Goal: Task Accomplishment & Management: Use online tool/utility

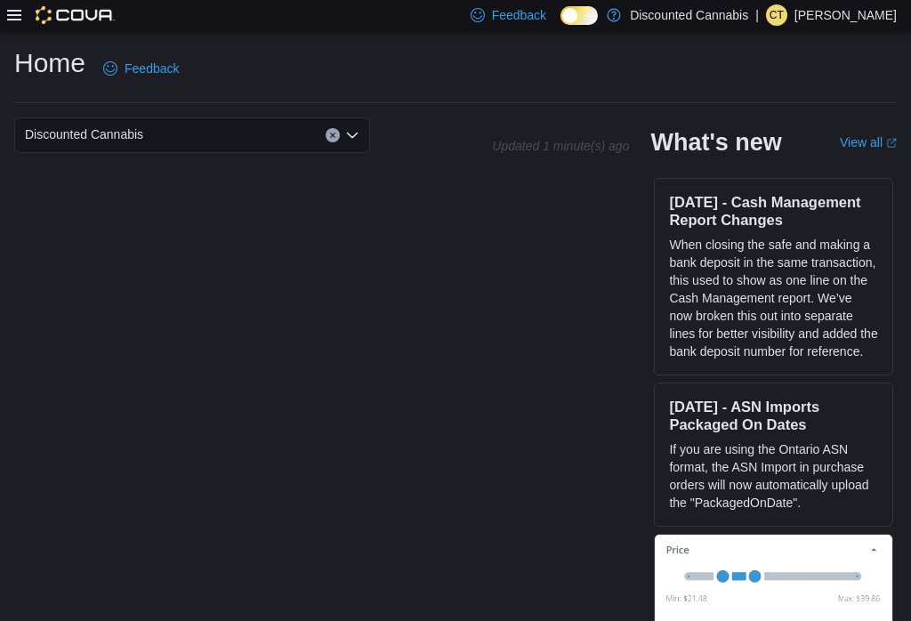
click at [24, 14] on div at bounding box center [61, 15] width 108 height 18
click at [5, 26] on div "Feedback Dark Mode Discounted Cannabis | ct courtney taylor" at bounding box center [455, 15] width 911 height 31
click at [4, 13] on div "Feedback Dark Mode Discounted Cannabis | ct courtney taylor" at bounding box center [455, 15] width 911 height 31
click at [20, 10] on icon at bounding box center [14, 15] width 14 height 14
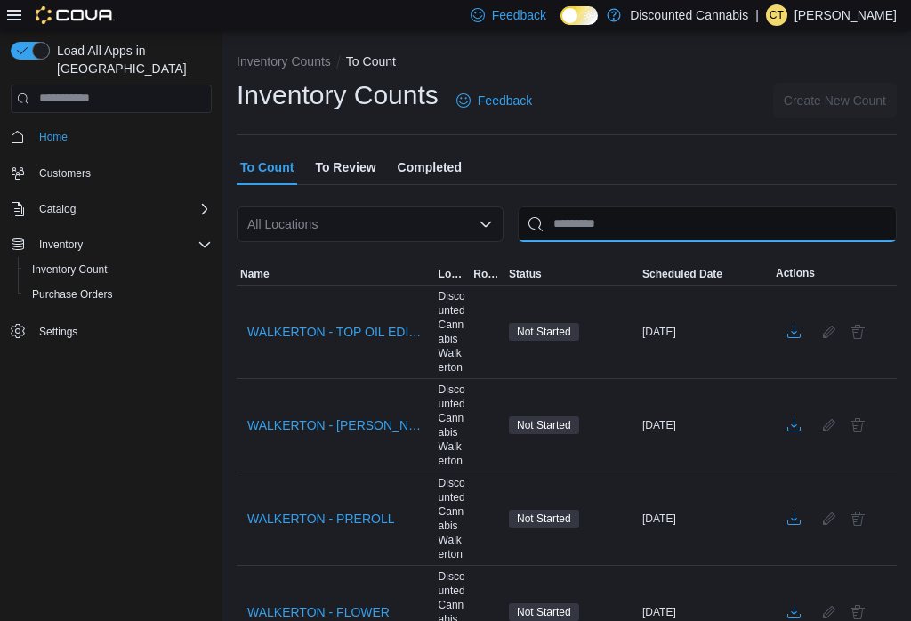
click at [619, 207] on input "This is a search bar. After typing your query, hit enter to filter the results …" at bounding box center [707, 224] width 379 height 36
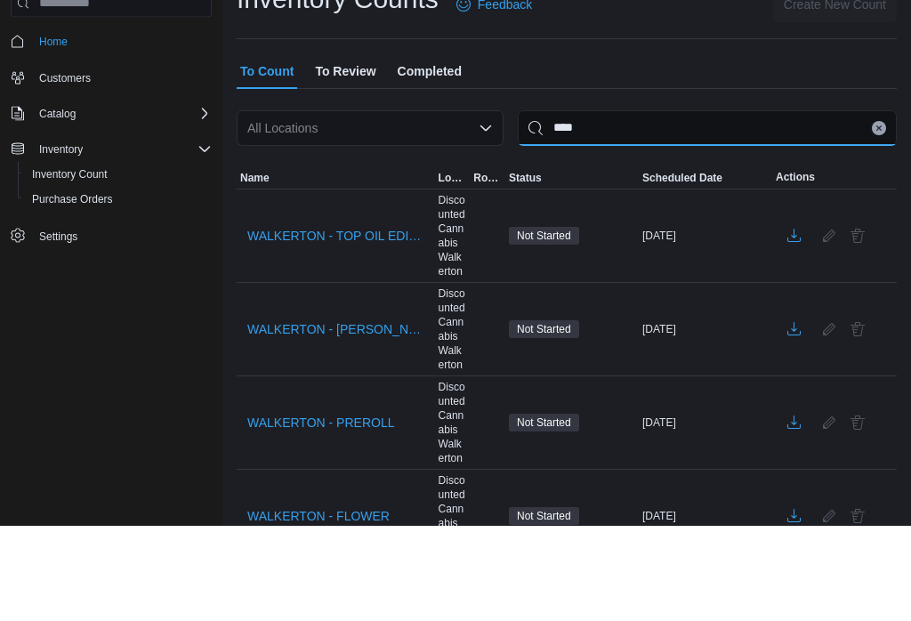
type input "****"
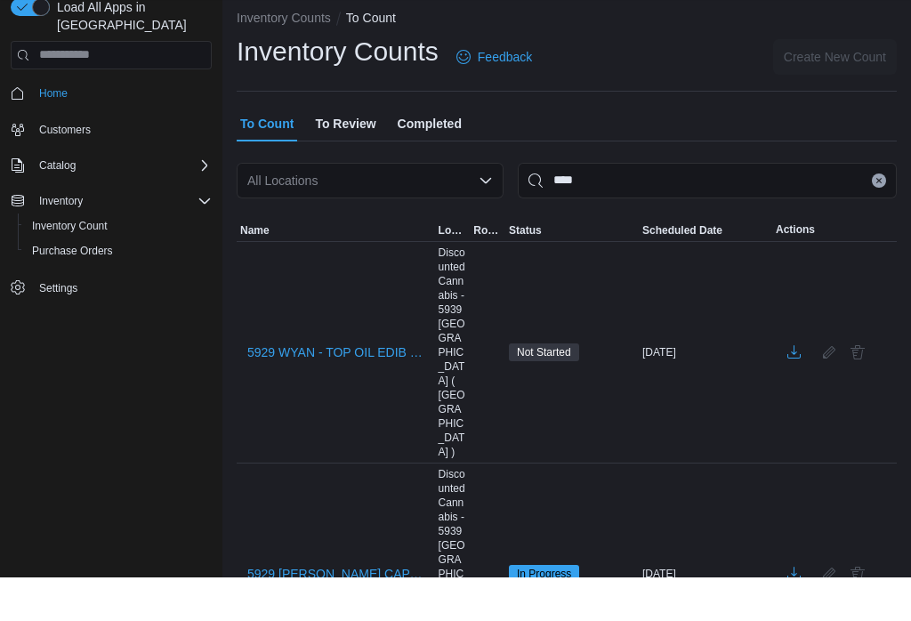
click at [723, 77] on div "Inventory Counts Feedback Create New Count" at bounding box center [567, 100] width 660 height 46
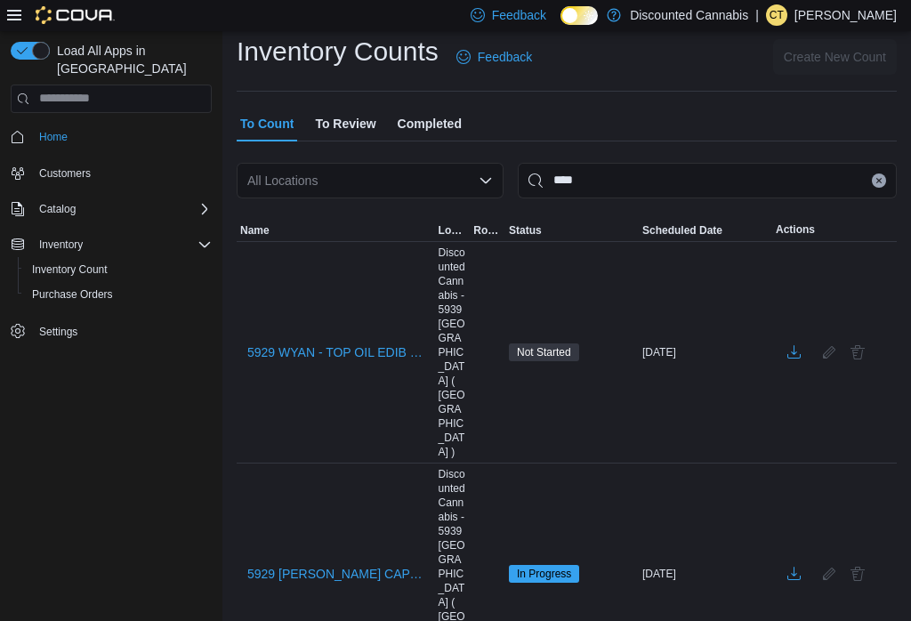
click at [399, 565] on span "5929 WYAN - BEV CAP CON" at bounding box center [335, 574] width 177 height 18
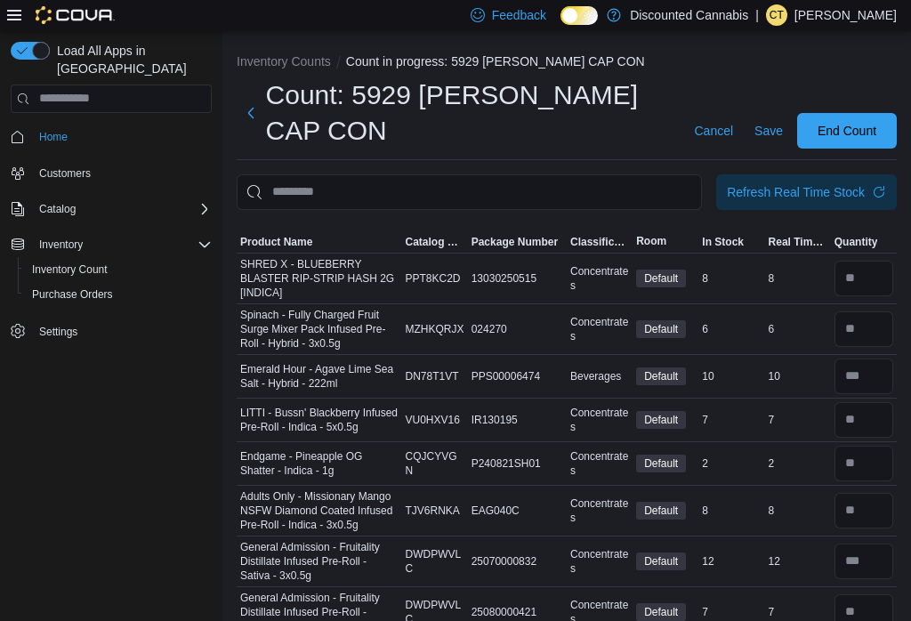
click at [811, 182] on span "Refresh Real Time Stock" at bounding box center [806, 192] width 159 height 36
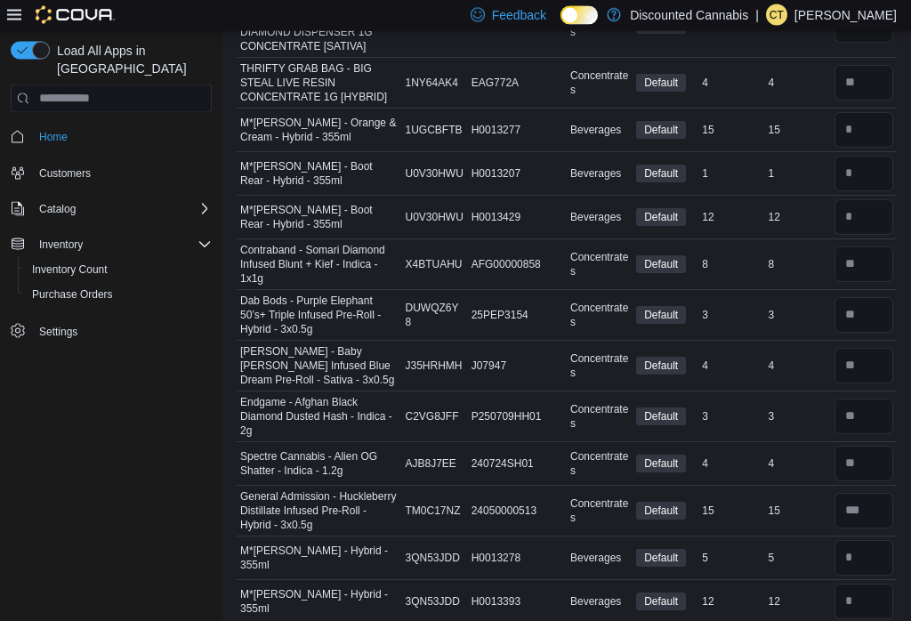
scroll to position [8566, 0]
click at [885, 540] on input "number" at bounding box center [863, 558] width 59 height 36
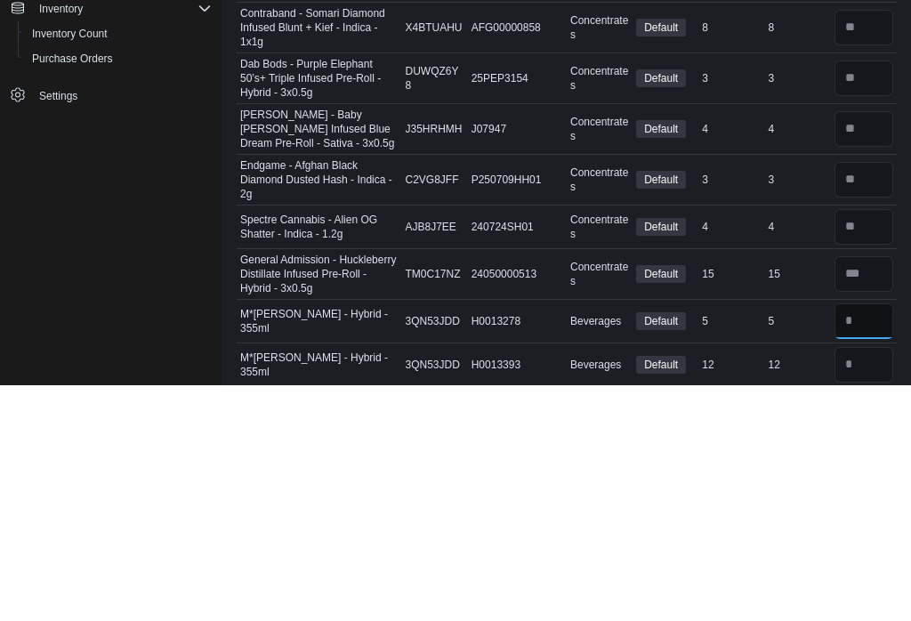
type input "*"
click at [868, 584] on input "number" at bounding box center [863, 602] width 59 height 36
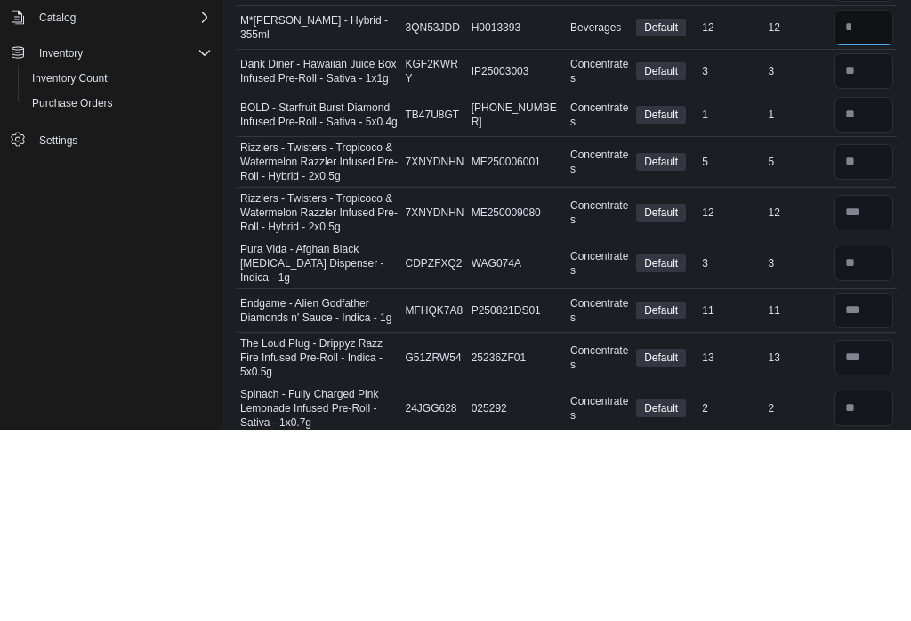
scroll to position [8949, 0]
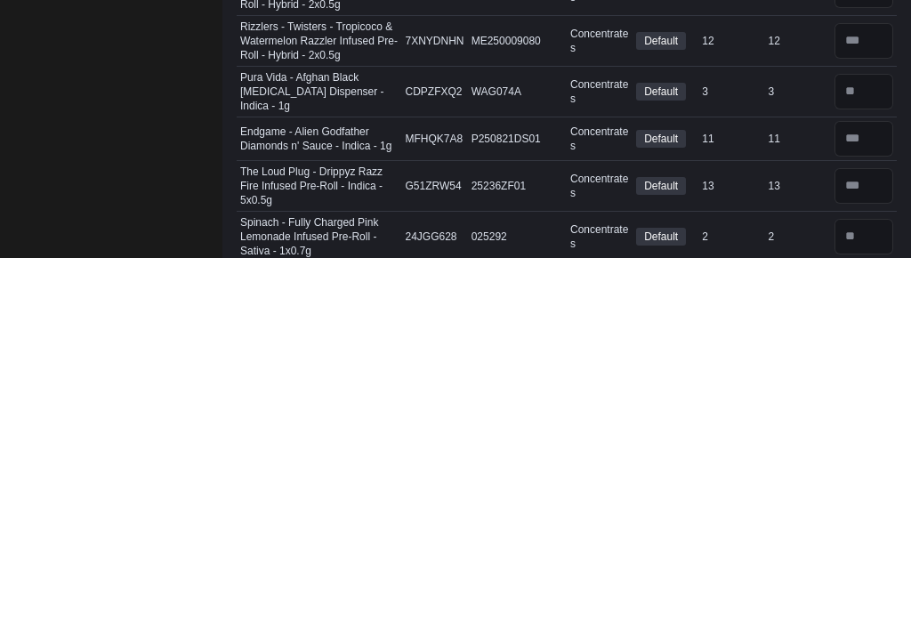
type input "**"
type input "*"
